Goal: Use online tool/utility: Utilize a website feature to perform a specific function

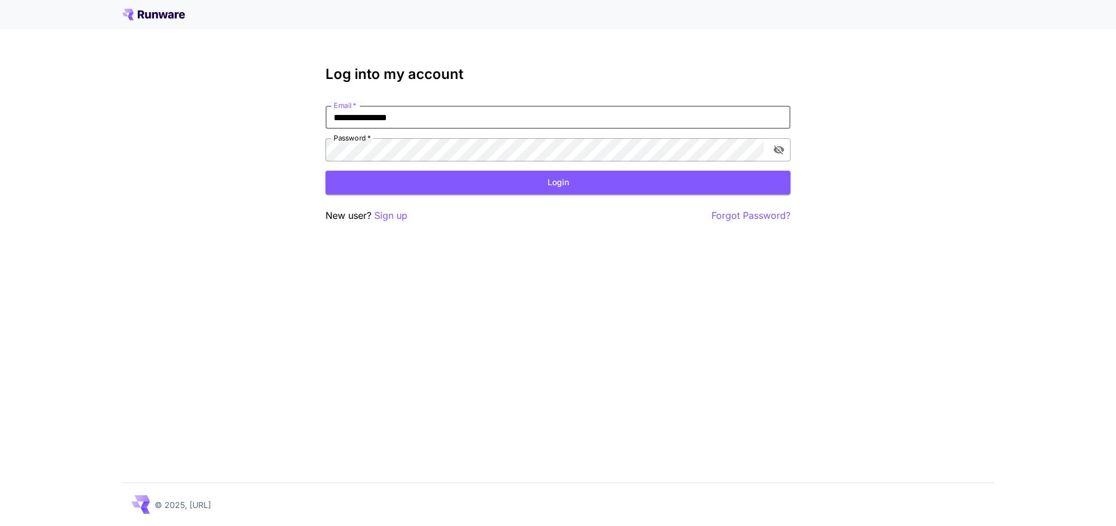
click at [773, 151] on icon "toggle password visibility" at bounding box center [779, 150] width 12 height 12
click at [534, 173] on button "Login" at bounding box center [557, 183] width 465 height 24
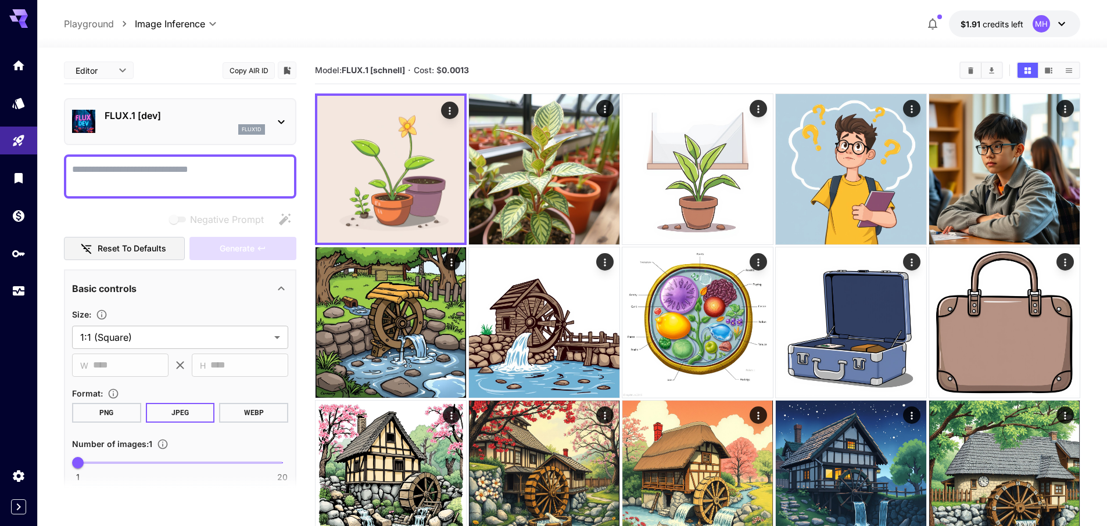
click at [199, 113] on p "FLUX.1 [dev]" at bounding box center [185, 116] width 160 height 14
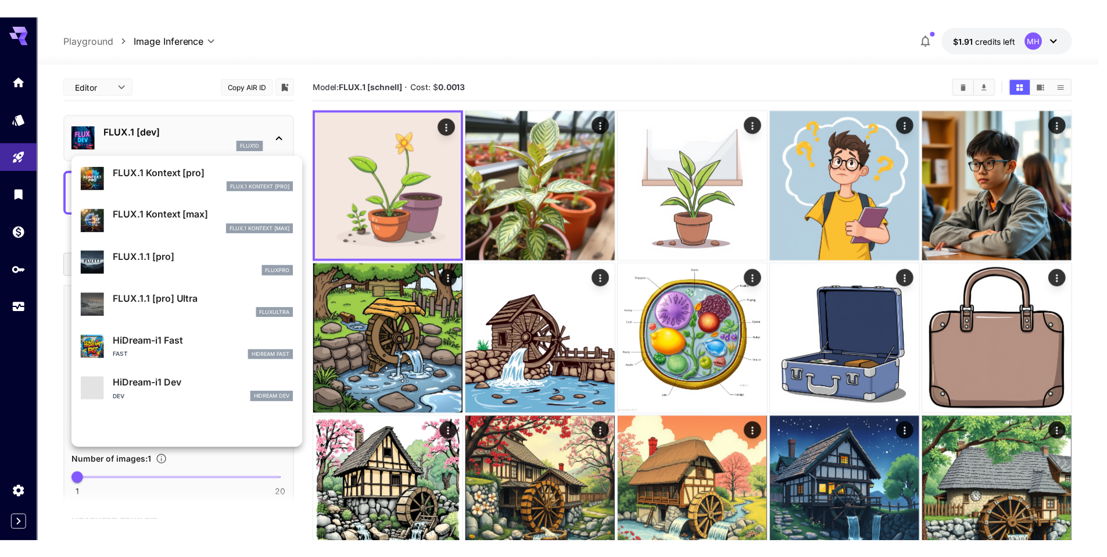
scroll to position [940, 0]
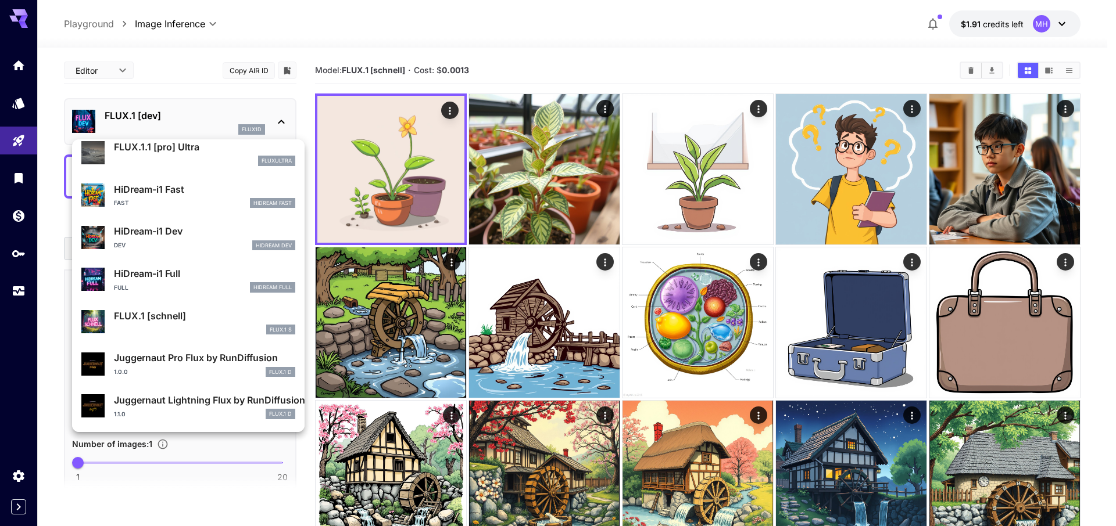
click at [164, 321] on p "FLUX.1 [schnell]" at bounding box center [204, 316] width 181 height 14
type input "*"
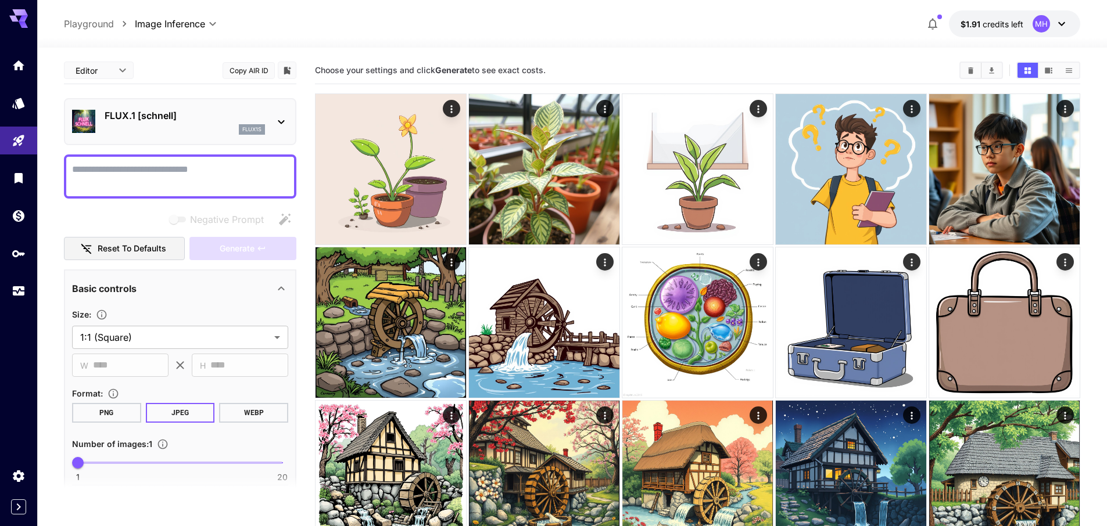
click at [217, 184] on textarea "Negative Prompt" at bounding box center [180, 177] width 216 height 28
click at [533, 21] on div "**********" at bounding box center [572, 23] width 1016 height 27
